Goal: Transaction & Acquisition: Purchase product/service

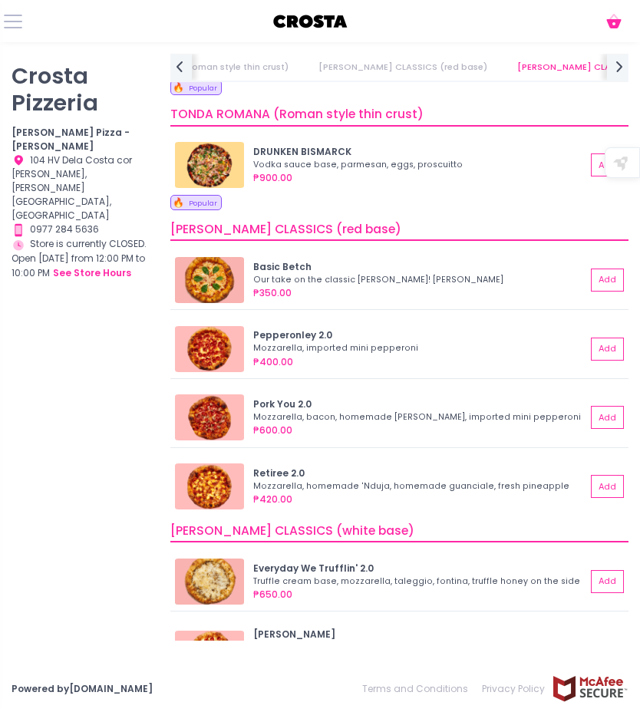
scroll to position [309, 0]
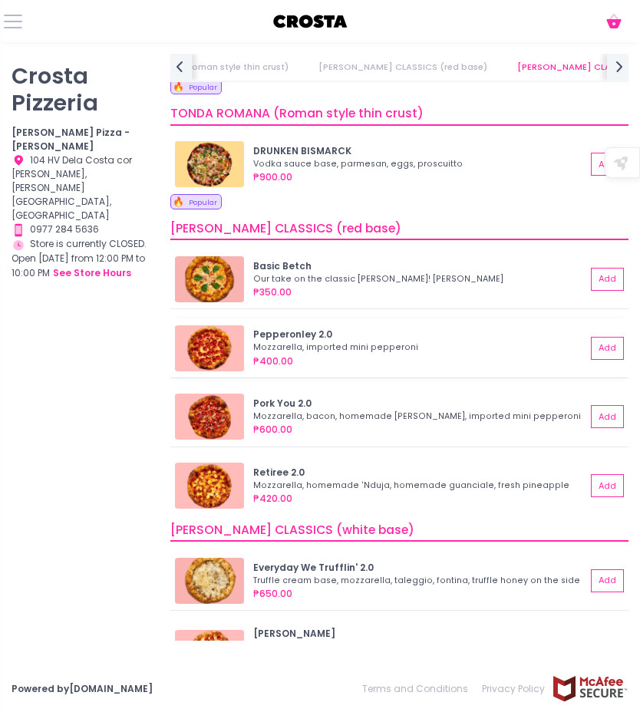
click at [296, 332] on div "Pepperonley 2.0" at bounding box center [419, 335] width 333 height 14
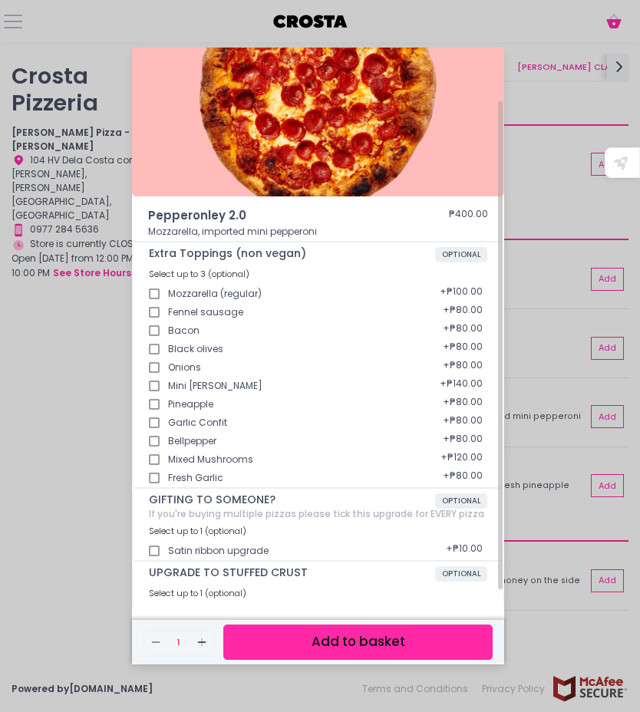
scroll to position [80, 0]
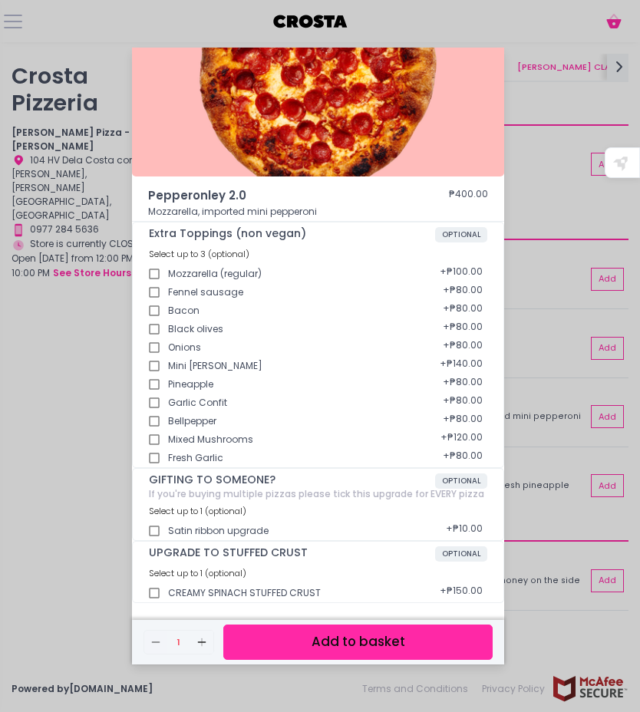
click at [552, 368] on div "Pepperonley 2.0 ₱400.00 Mozzarella, imported mini pepperoni Extra Toppings (non…" at bounding box center [320, 356] width 640 height 712
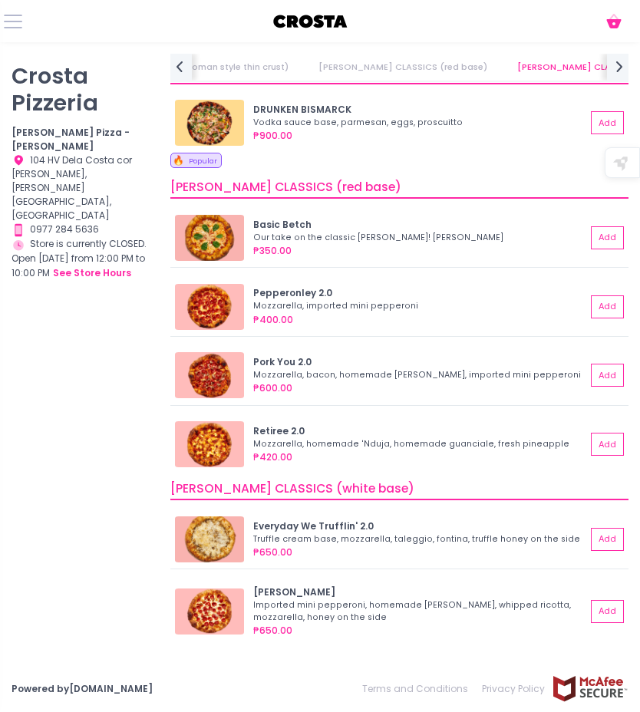
scroll to position [351, 0]
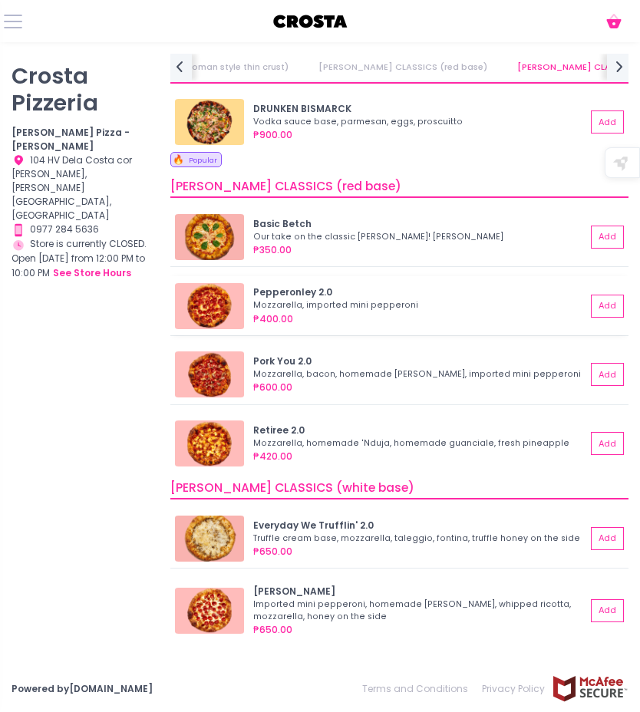
click at [302, 296] on div "Pepperonley 2.0" at bounding box center [419, 293] width 333 height 14
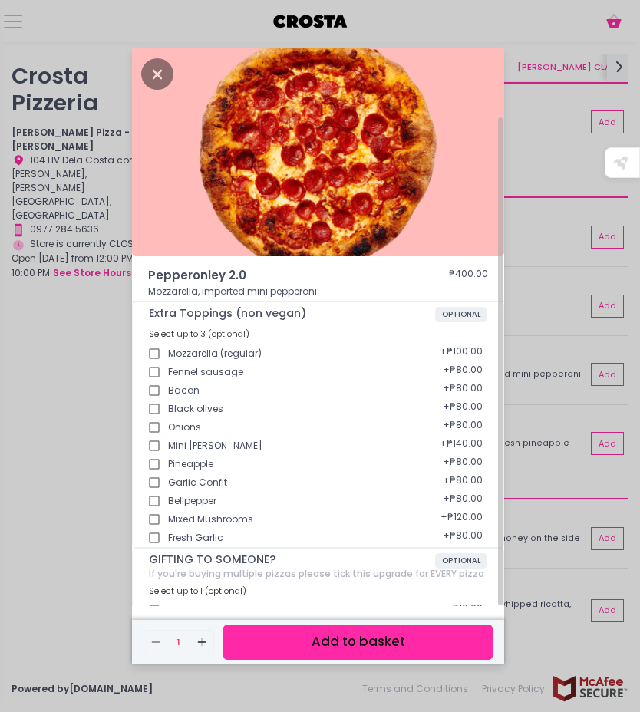
scroll to position [80, 0]
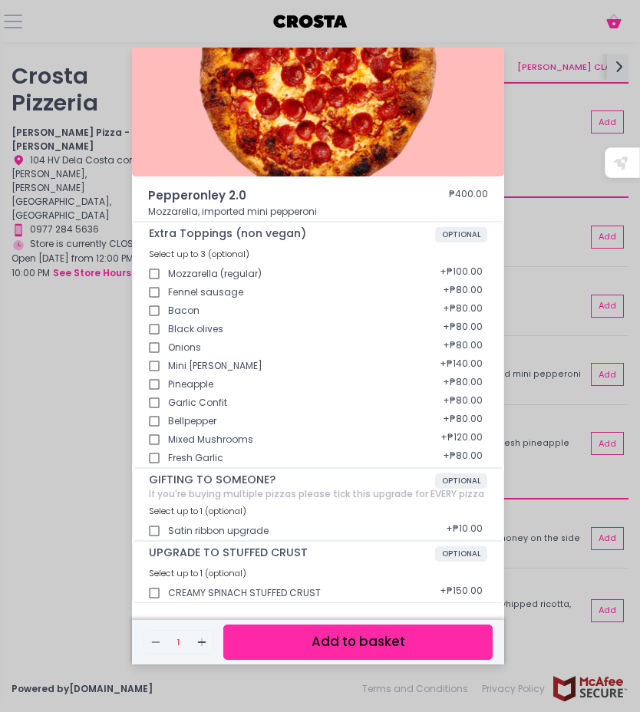
click at [538, 100] on div "Pepperonley 2.0 ₱400.00 Mozzarella, imported mini pepperoni Extra Toppings (non…" at bounding box center [320, 356] width 640 height 712
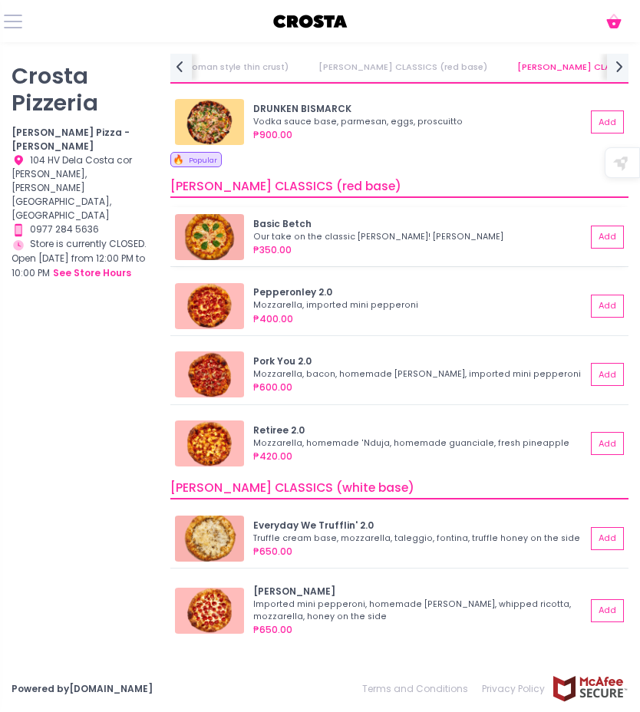
scroll to position [339, 0]
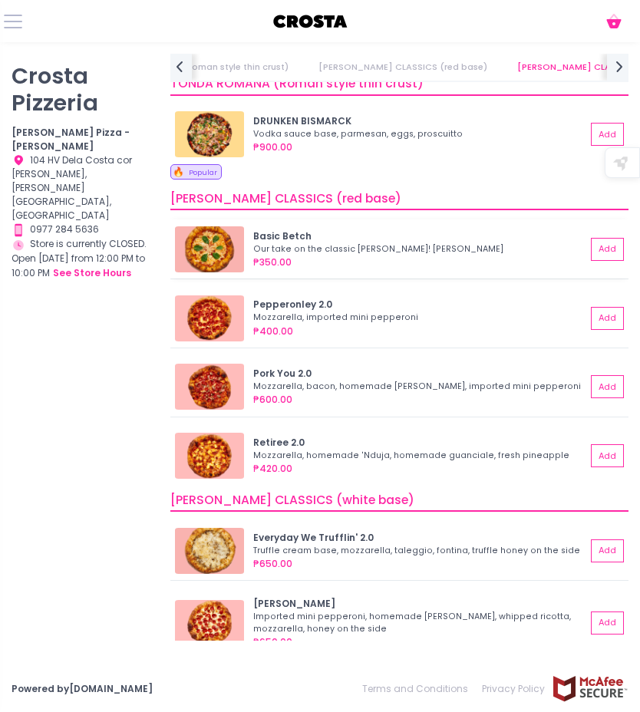
click at [330, 227] on div "Basic Betch Our take on the classic [PERSON_NAME]! Mozzarella, basil ₱350.00 Add" at bounding box center [399, 249] width 449 height 46
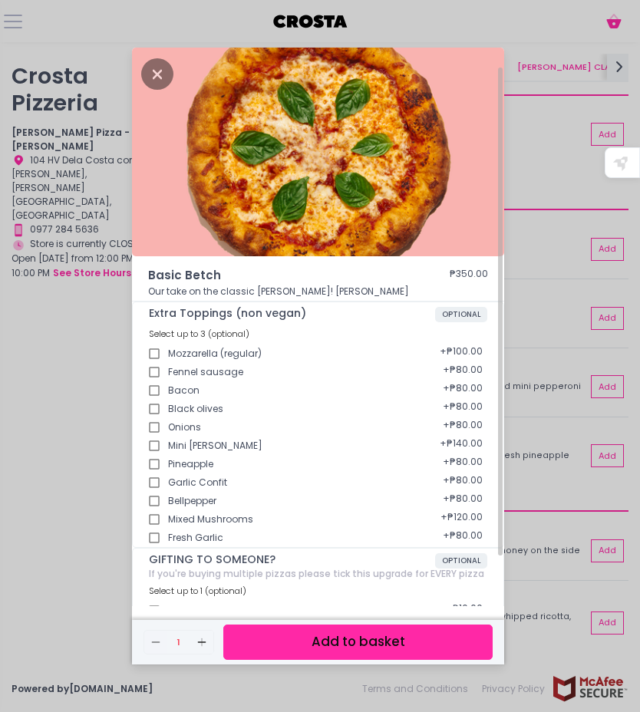
scroll to position [80, 0]
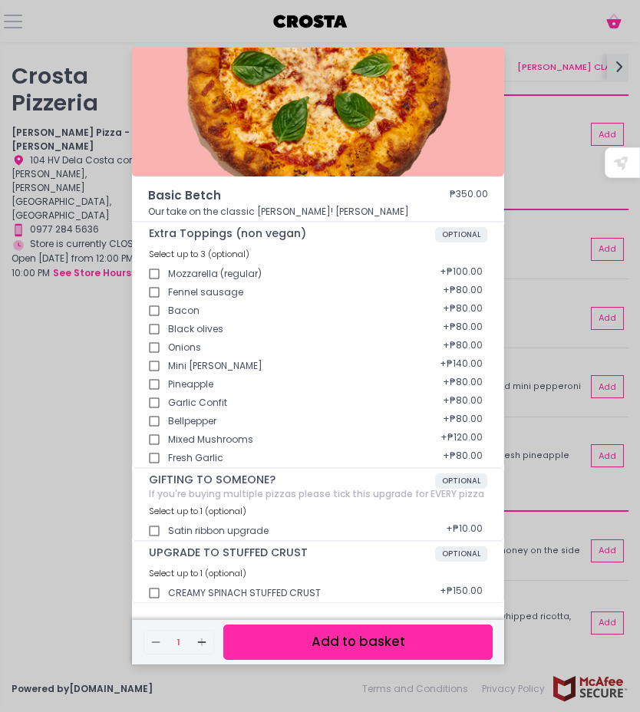
click at [533, 185] on div "Basic Betch ₱350.00 Our take on the classic Margherita! Mozzarella, basil Extra…" at bounding box center [320, 356] width 640 height 712
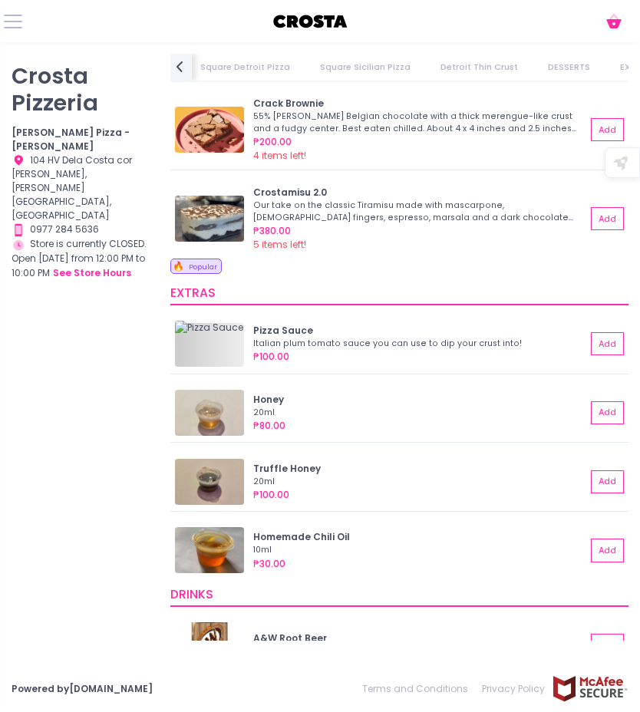
scroll to position [2938, 0]
